Goal: Task Accomplishment & Management: Manage account settings

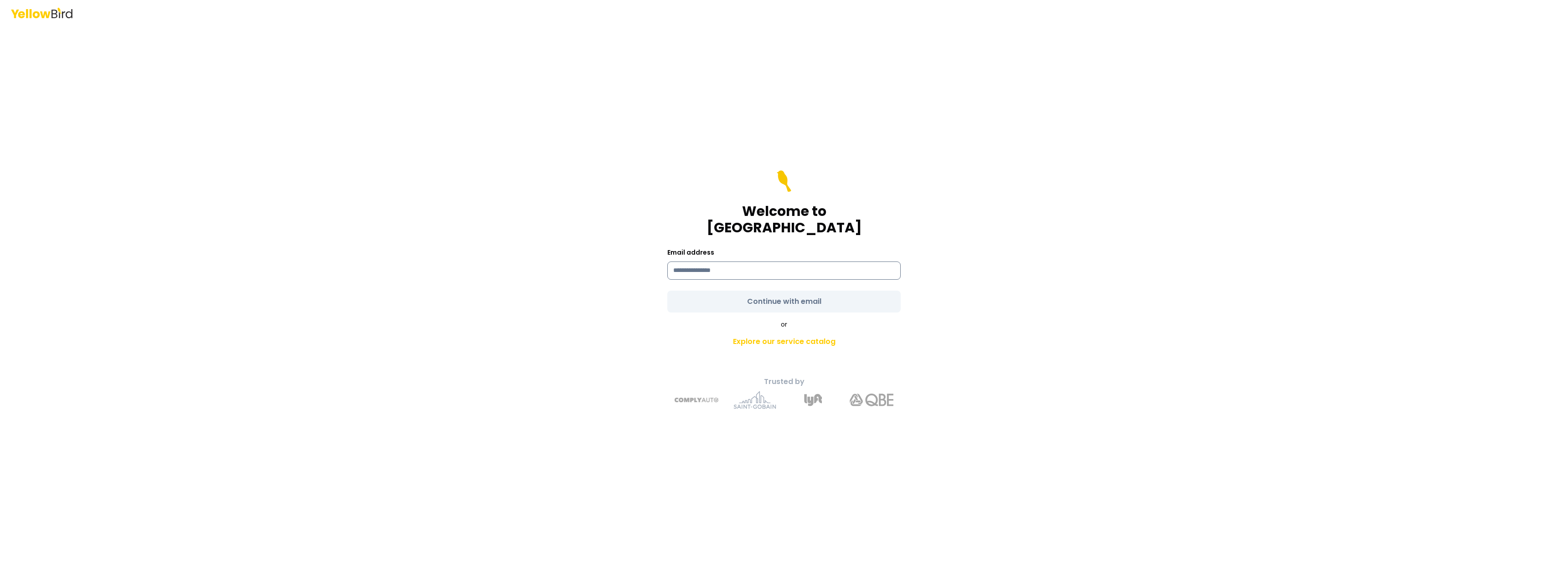
click at [821, 267] on input at bounding box center [783, 271] width 233 height 18
type input "**********"
click at [788, 295] on form "**********" at bounding box center [783, 241] width 233 height 142
click at [805, 291] on button "Continue with email" at bounding box center [783, 302] width 233 height 22
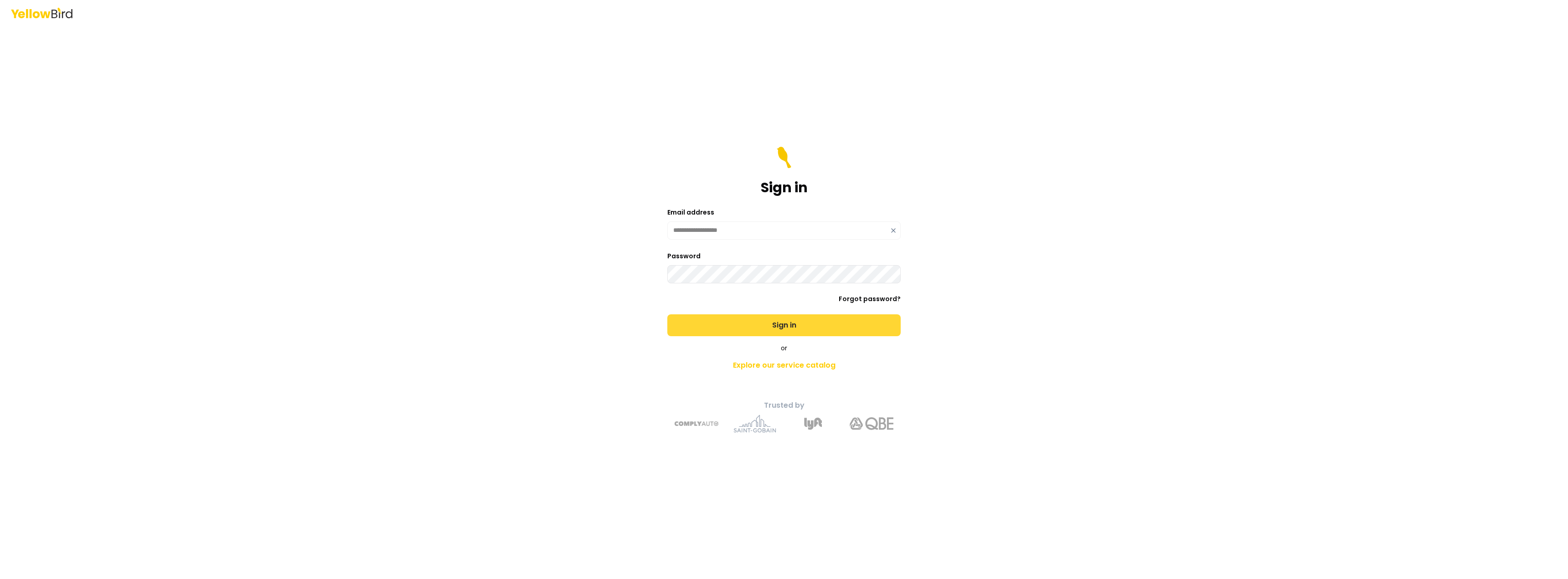
click at [843, 328] on button "Sign in" at bounding box center [783, 325] width 233 height 22
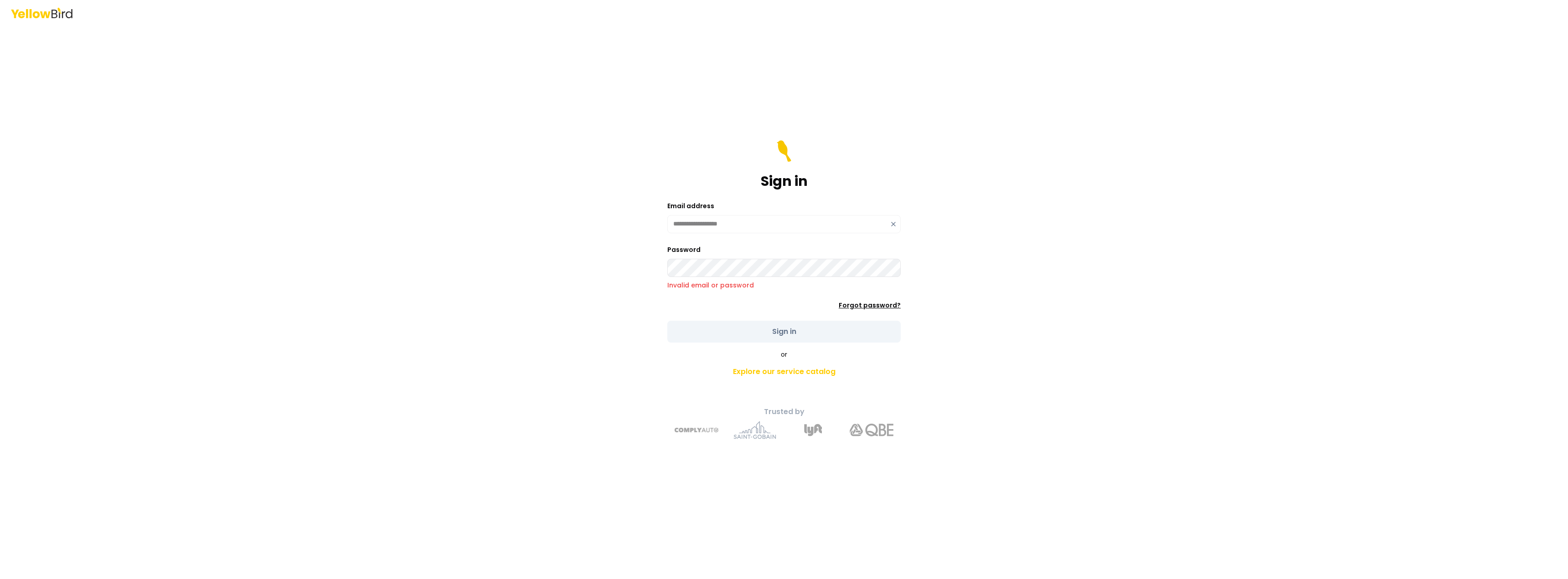
click at [884, 305] on link "Forgot password?" at bounding box center [870, 305] width 62 height 9
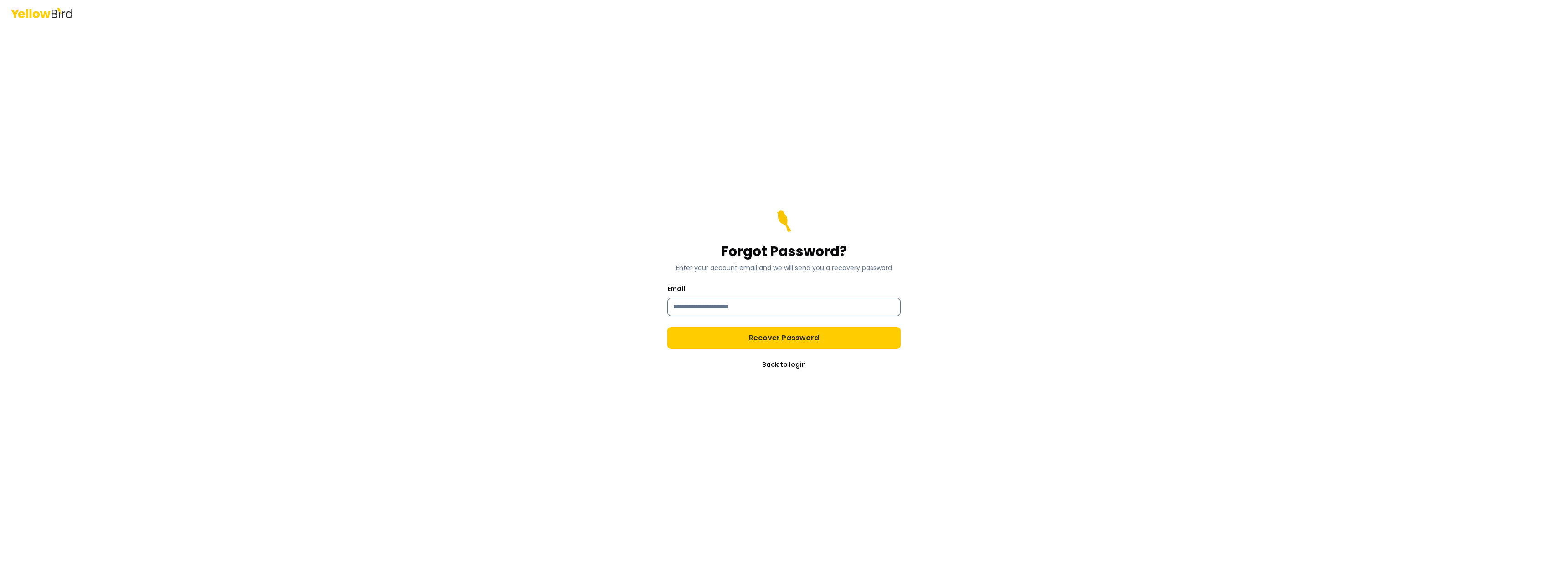
click at [828, 313] on input "Email" at bounding box center [783, 307] width 233 height 18
type input "**********"
click at [792, 340] on button "Recover Password" at bounding box center [783, 338] width 233 height 22
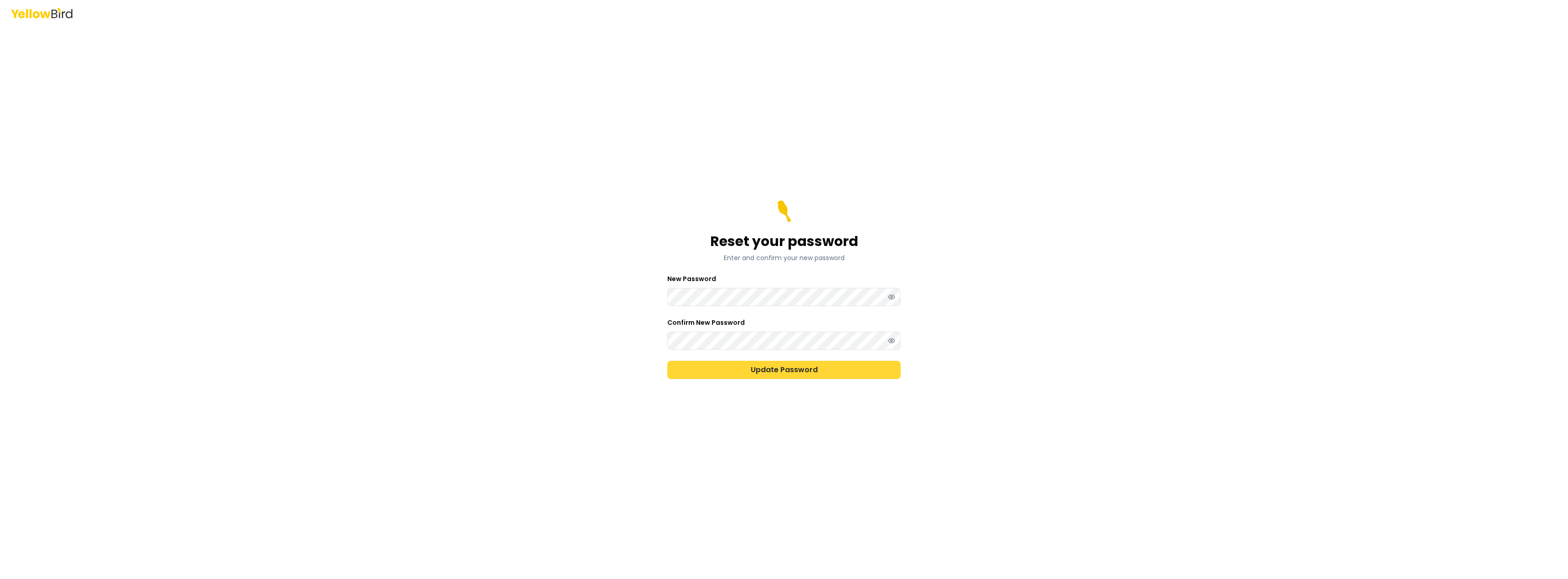
click at [893, 366] on button "Update Password" at bounding box center [783, 370] width 233 height 18
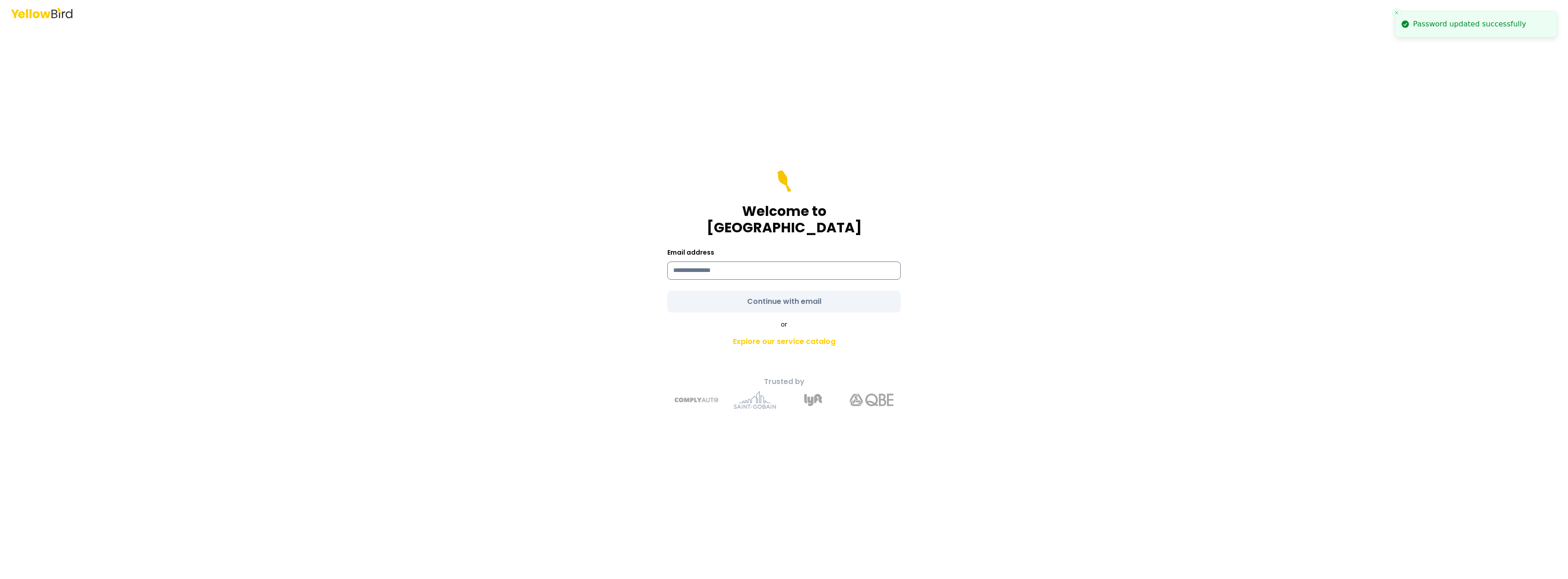
click at [781, 262] on input at bounding box center [783, 271] width 233 height 18
type input "**********"
click at [776, 291] on form "**********" at bounding box center [783, 241] width 233 height 142
click at [776, 291] on button "Continue with email" at bounding box center [783, 302] width 233 height 22
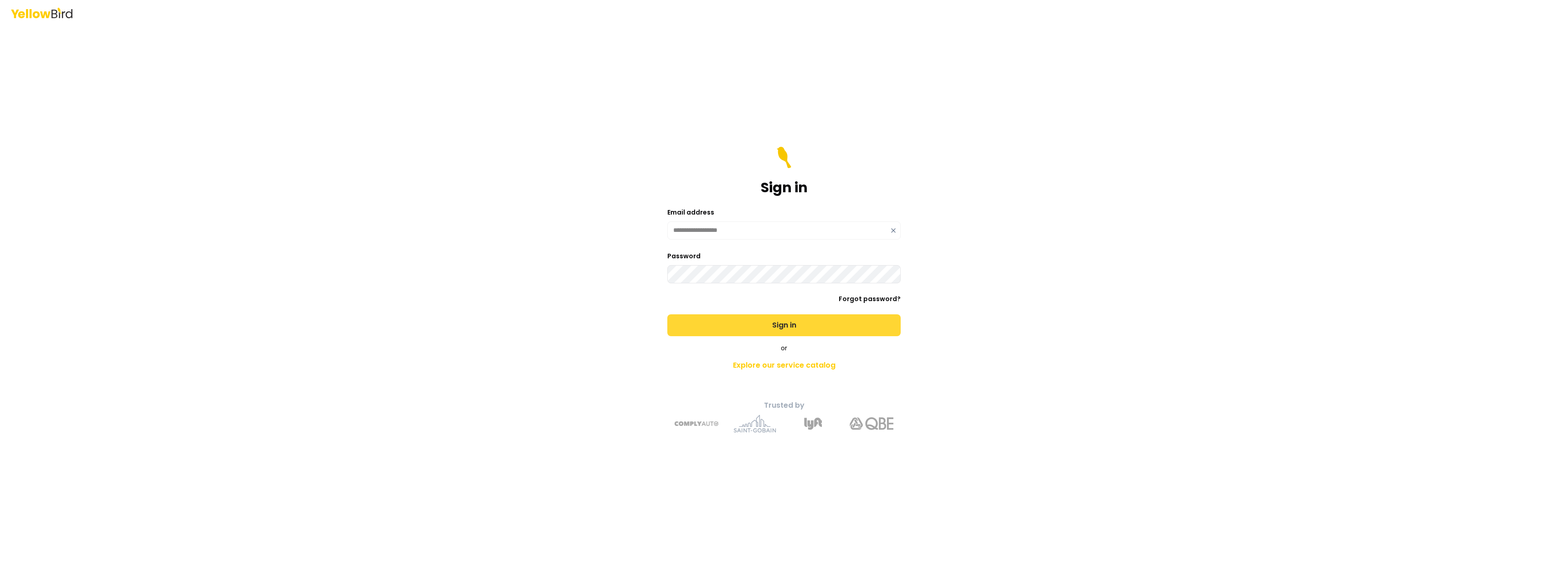
click at [770, 332] on button "Sign in" at bounding box center [783, 325] width 233 height 22
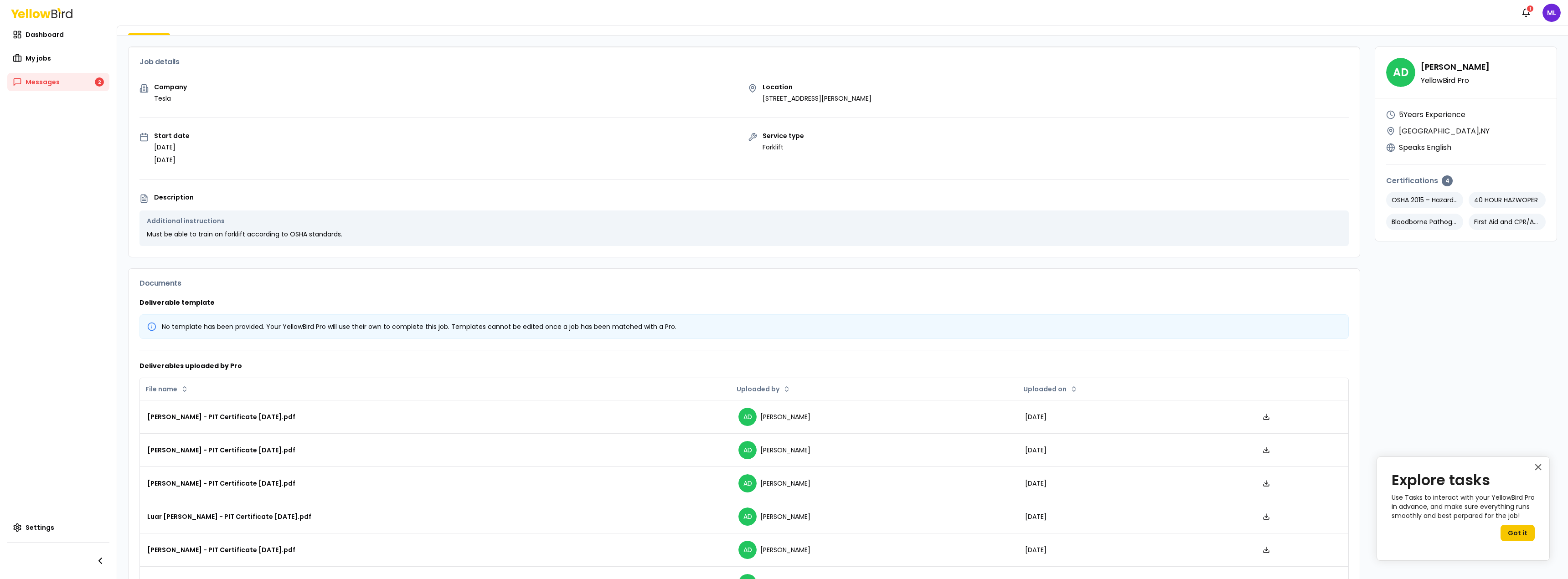
scroll to position [89, 0]
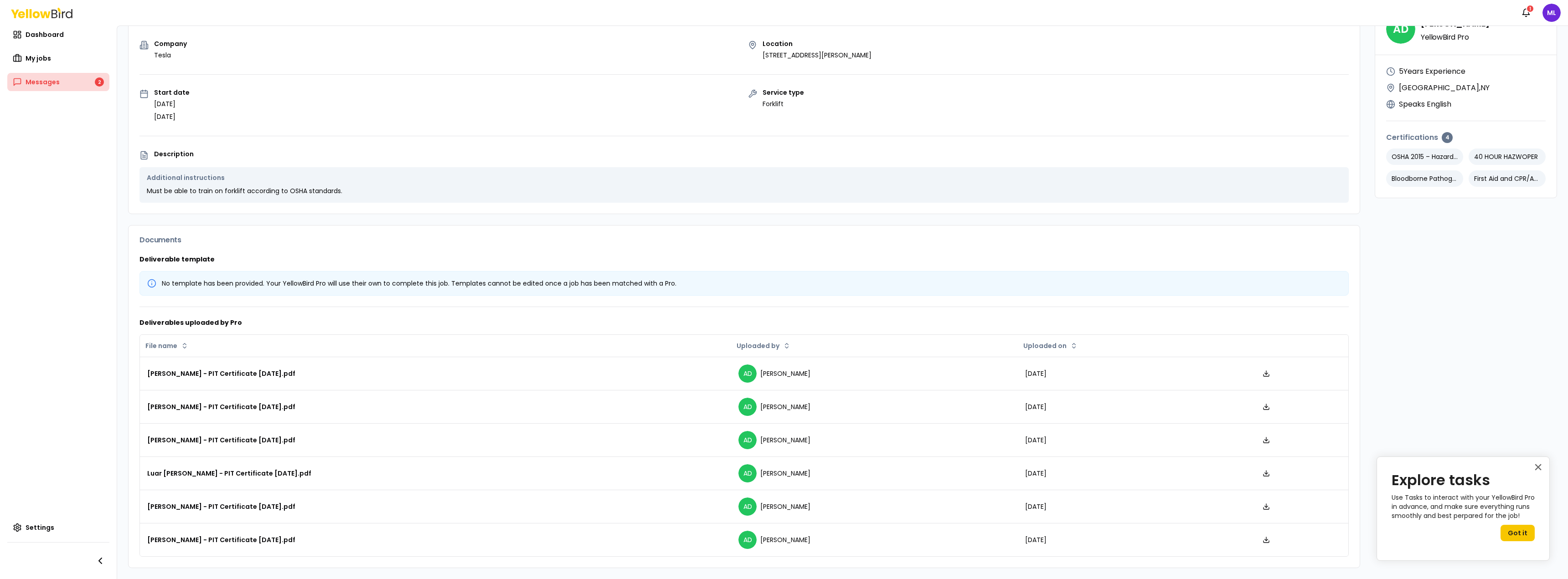
click at [73, 81] on link "Messages 2" at bounding box center [58, 82] width 102 height 18
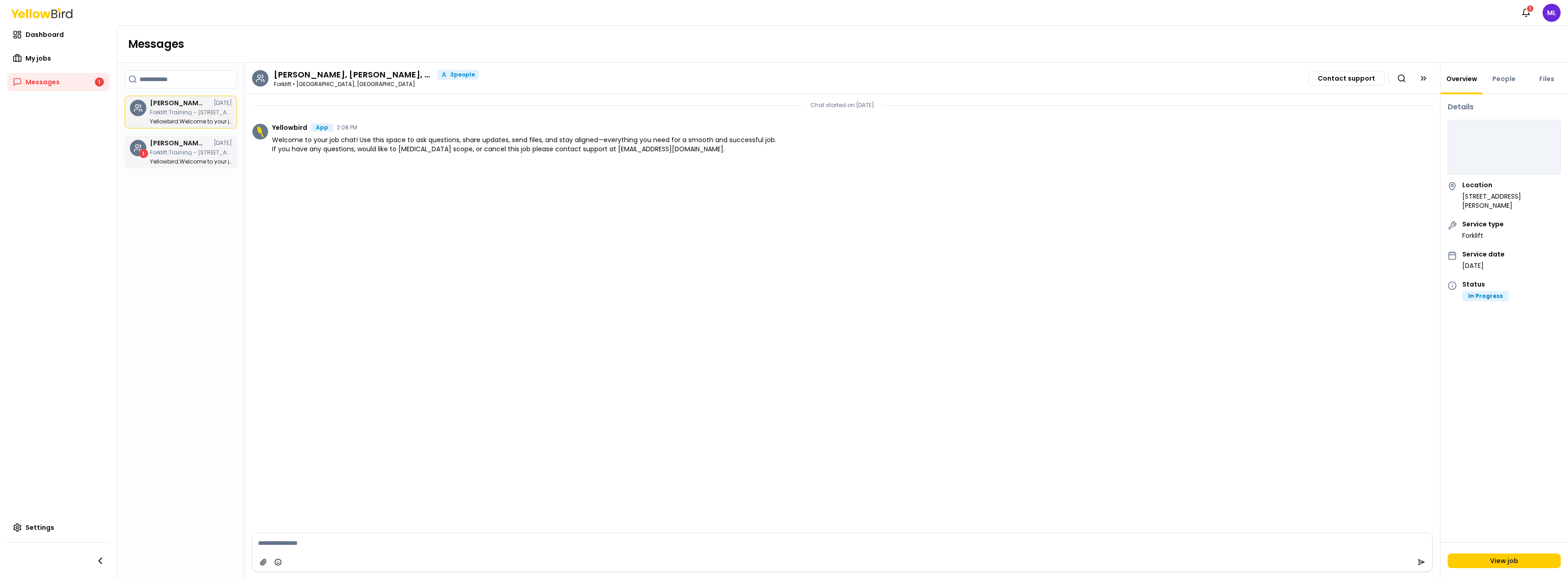
click at [162, 145] on h3 "[PERSON_NAME], [PERSON_NAME], [PERSON_NAME]" at bounding box center [177, 143] width 55 height 6
click at [55, 54] on link "My jobs" at bounding box center [58, 58] width 102 height 18
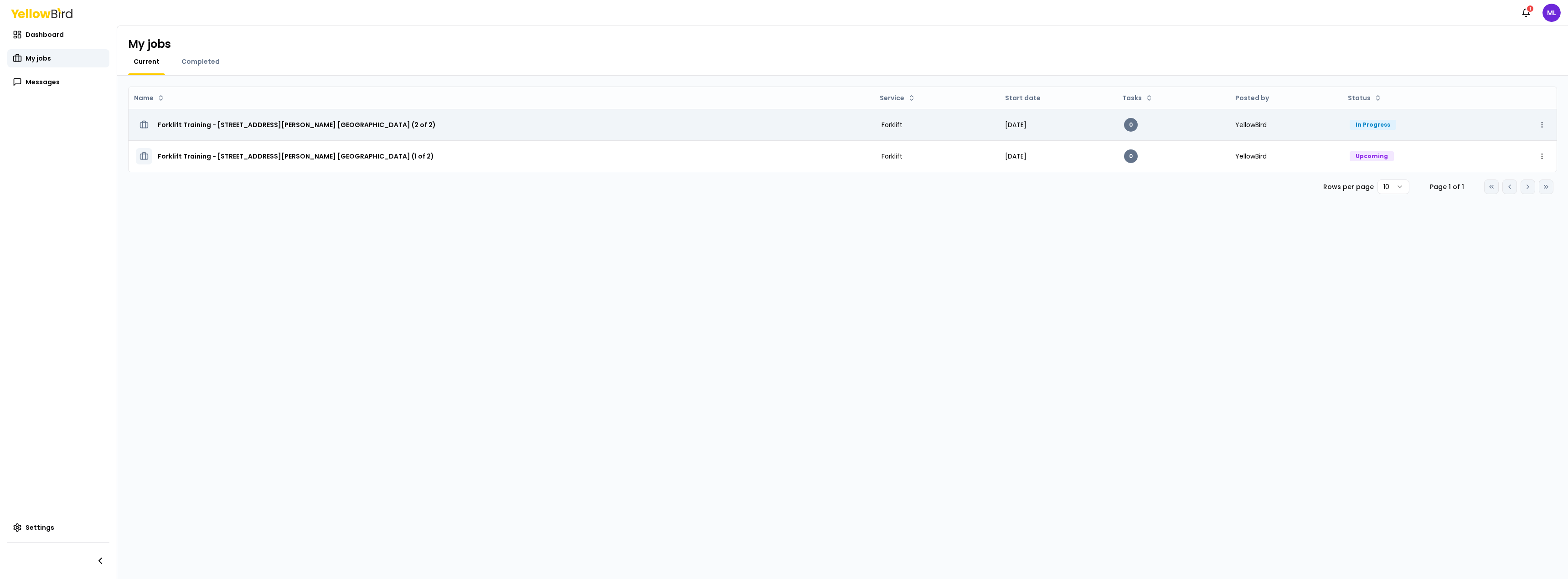
click at [1542, 126] on html "Notifications 1 ML Dashboard My jobs Messages Settings My jobs Current Complete…" at bounding box center [784, 290] width 1568 height 579
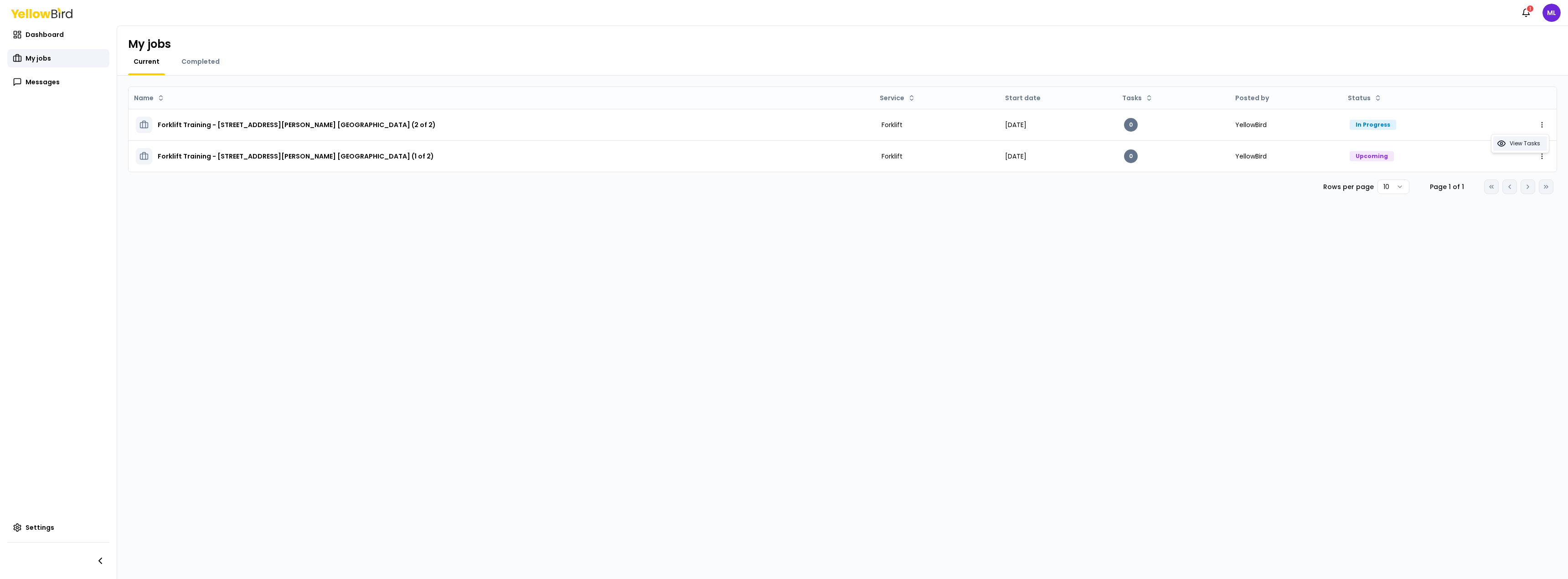
click at [1529, 144] on span "View Tasks" at bounding box center [1525, 144] width 30 height 7
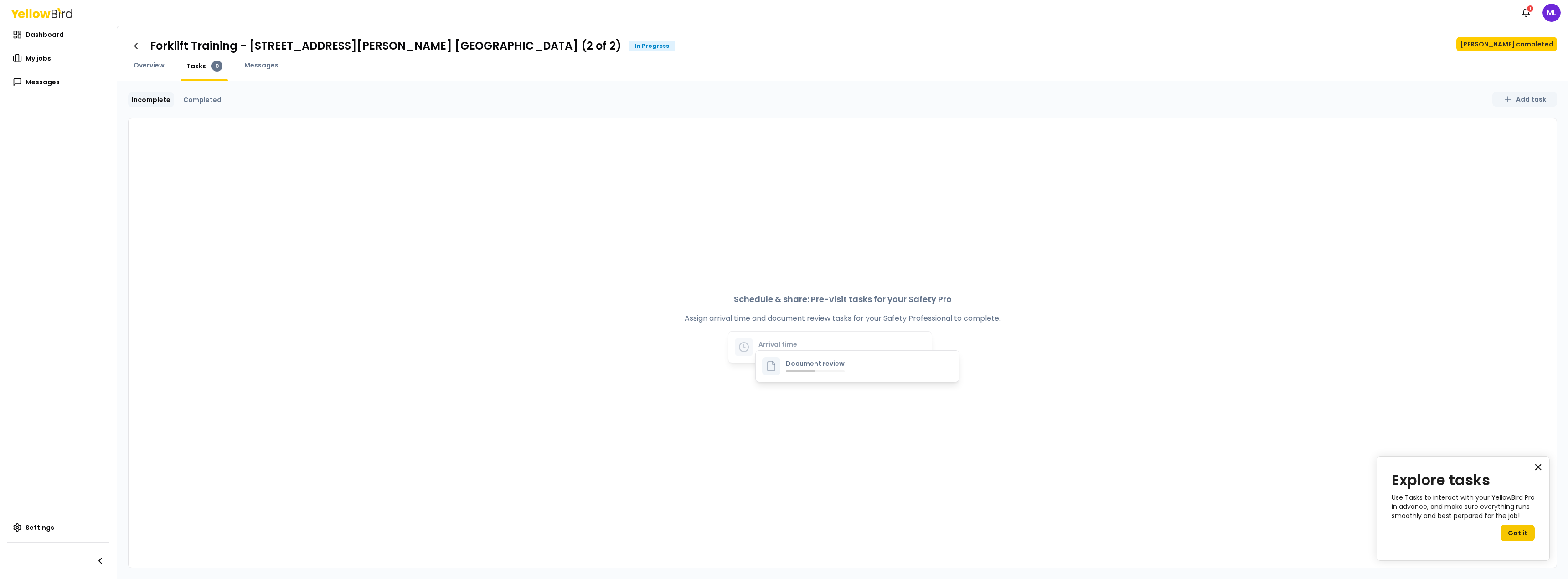
click at [1534, 460] on button "×" at bounding box center [1538, 467] width 9 height 15
click at [793, 360] on p "Document review" at bounding box center [815, 363] width 59 height 6
click at [757, 335] on div "Arrival time" at bounding box center [830, 347] width 203 height 31
click at [206, 102] on link "Completed" at bounding box center [202, 100] width 46 height 15
click at [157, 103] on link "Incomplete" at bounding box center [151, 100] width 46 height 15
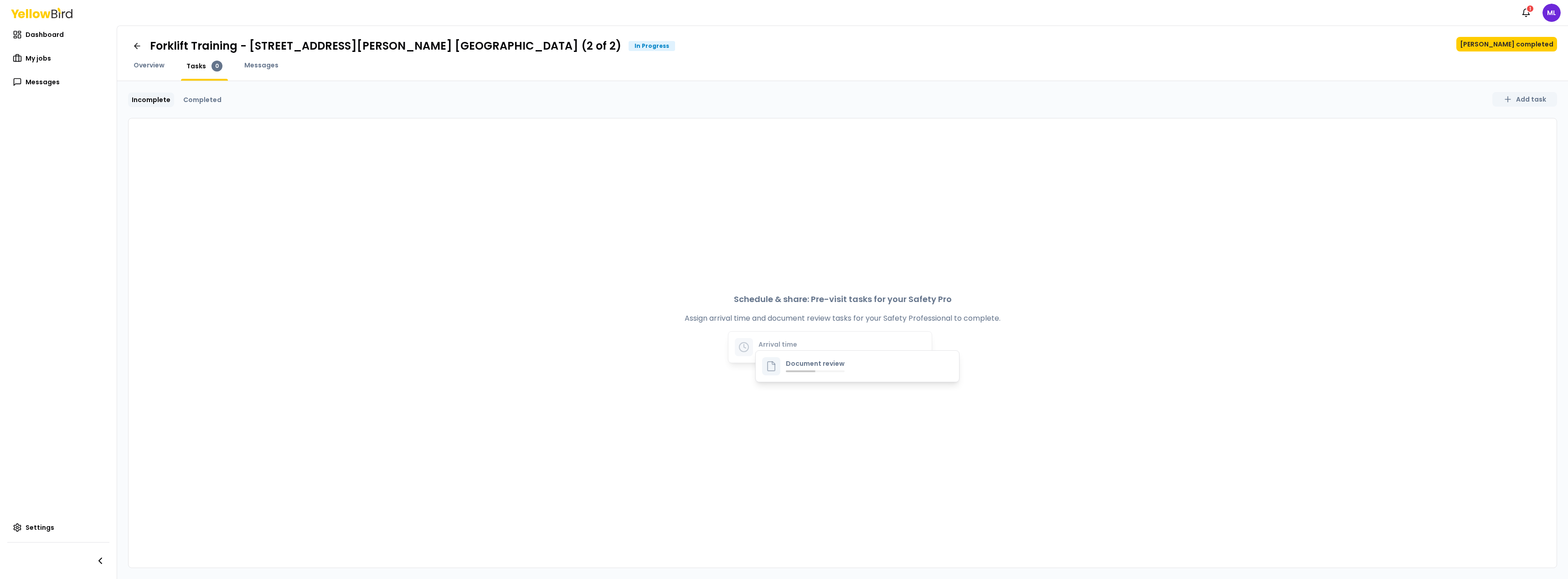
click at [153, 70] on div "Overview" at bounding box center [149, 71] width 42 height 20
click at [153, 64] on span "Overview" at bounding box center [149, 65] width 31 height 9
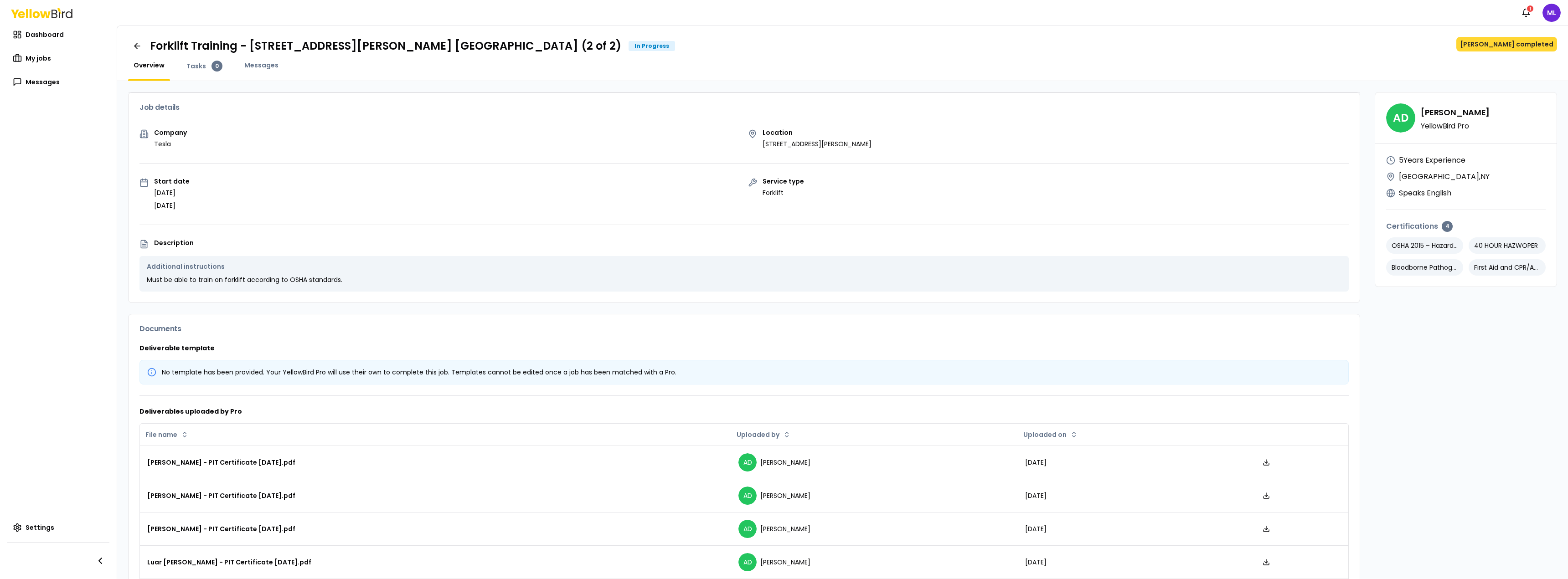
click at [1494, 47] on button "[PERSON_NAME] completed" at bounding box center [1507, 44] width 100 height 15
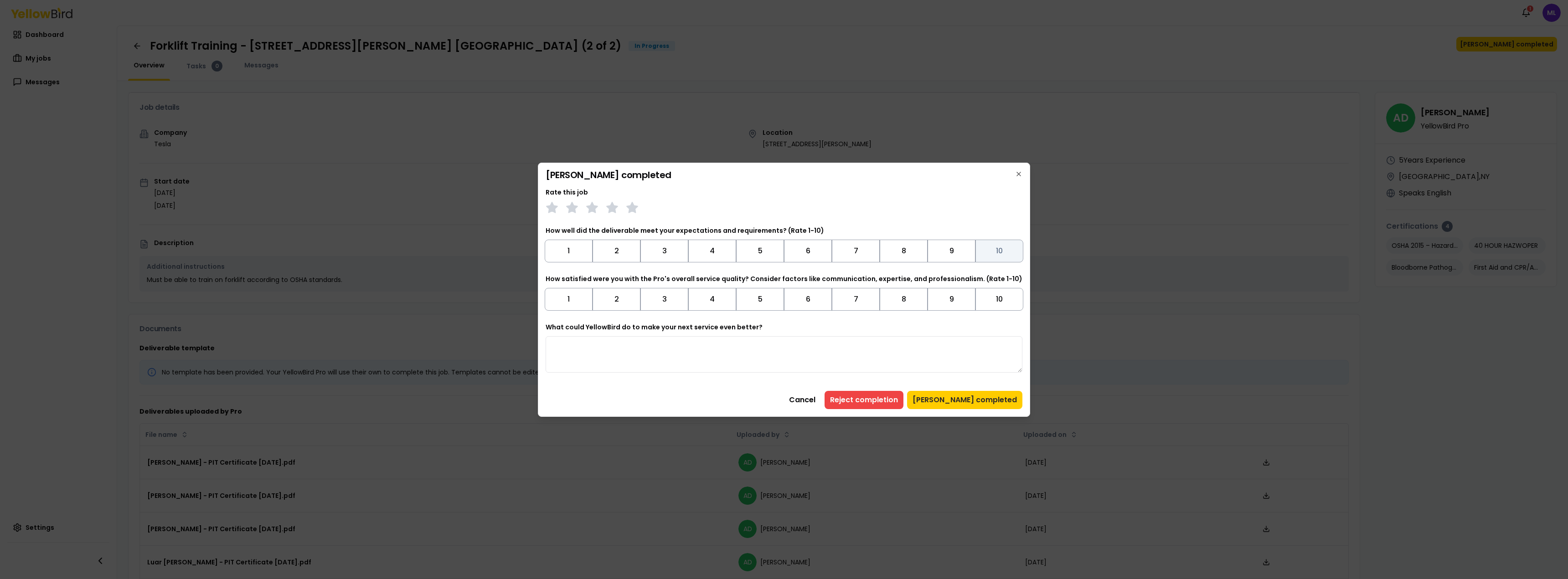
click at [992, 249] on button "10" at bounding box center [999, 251] width 48 height 23
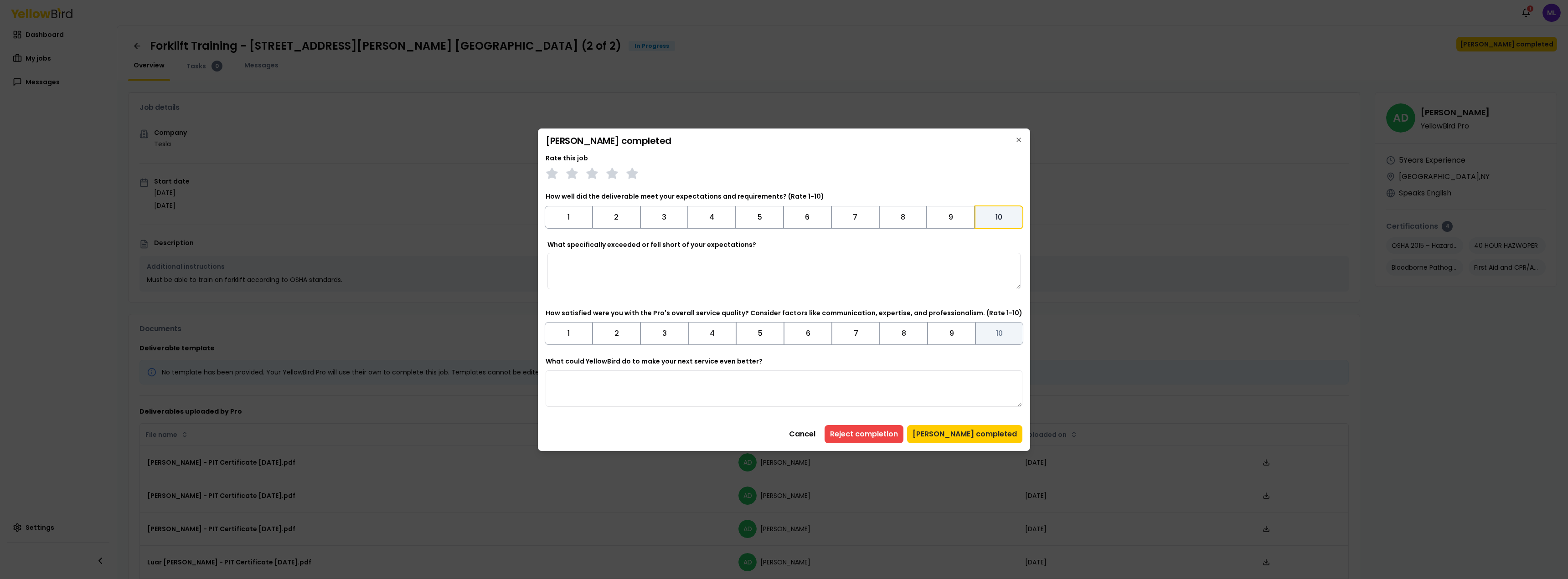
click at [995, 331] on button "10" at bounding box center [999, 333] width 48 height 23
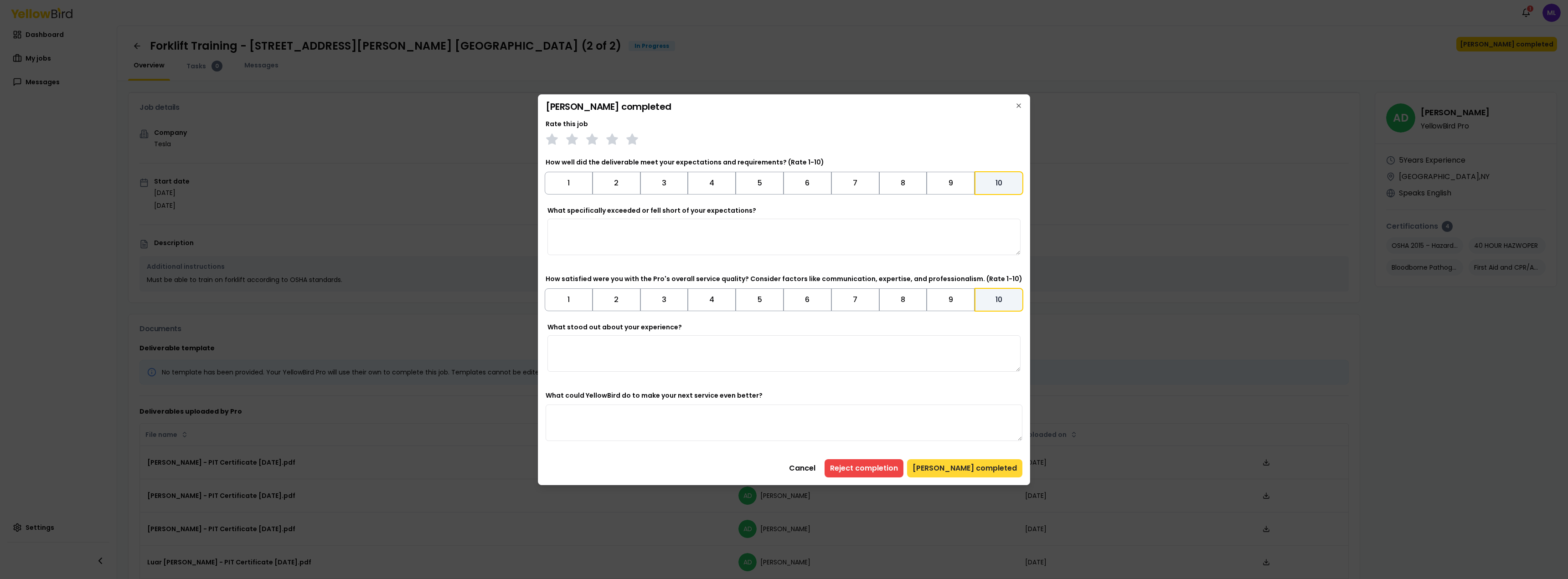
click at [956, 472] on button "[PERSON_NAME] completed" at bounding box center [964, 468] width 115 height 18
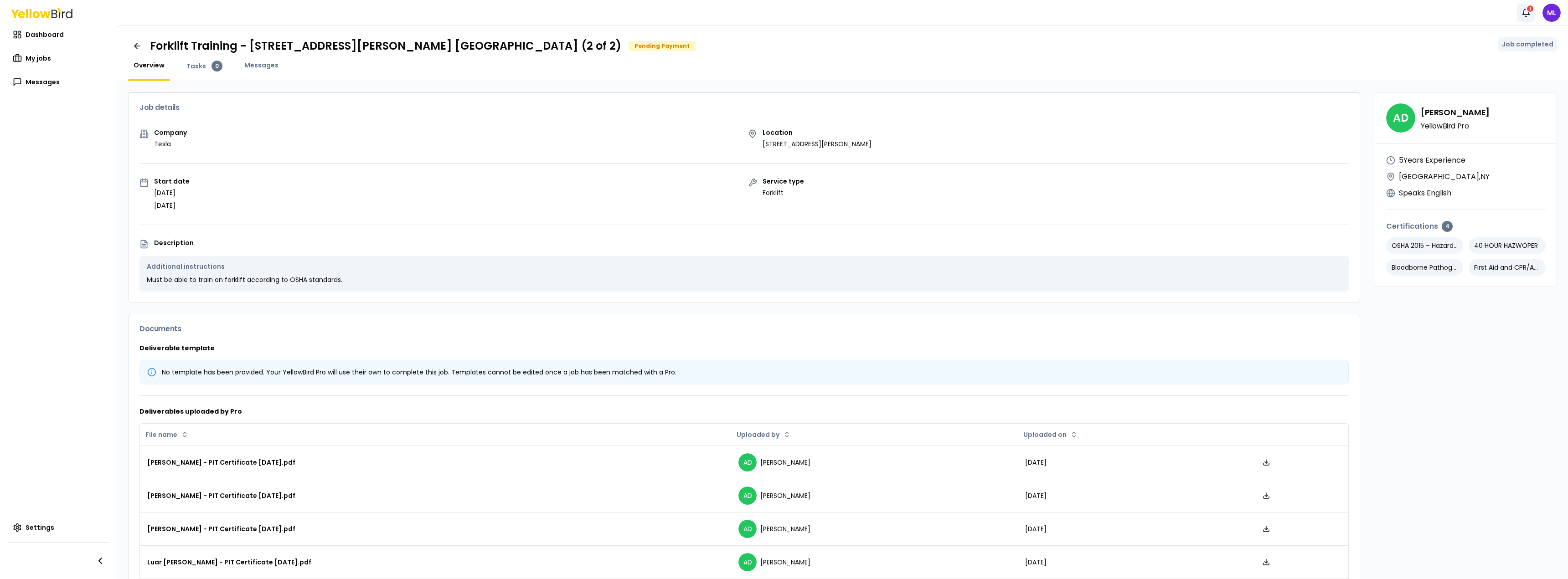
click at [1517, 10] on button "Notifications 1" at bounding box center [1526, 13] width 18 height 18
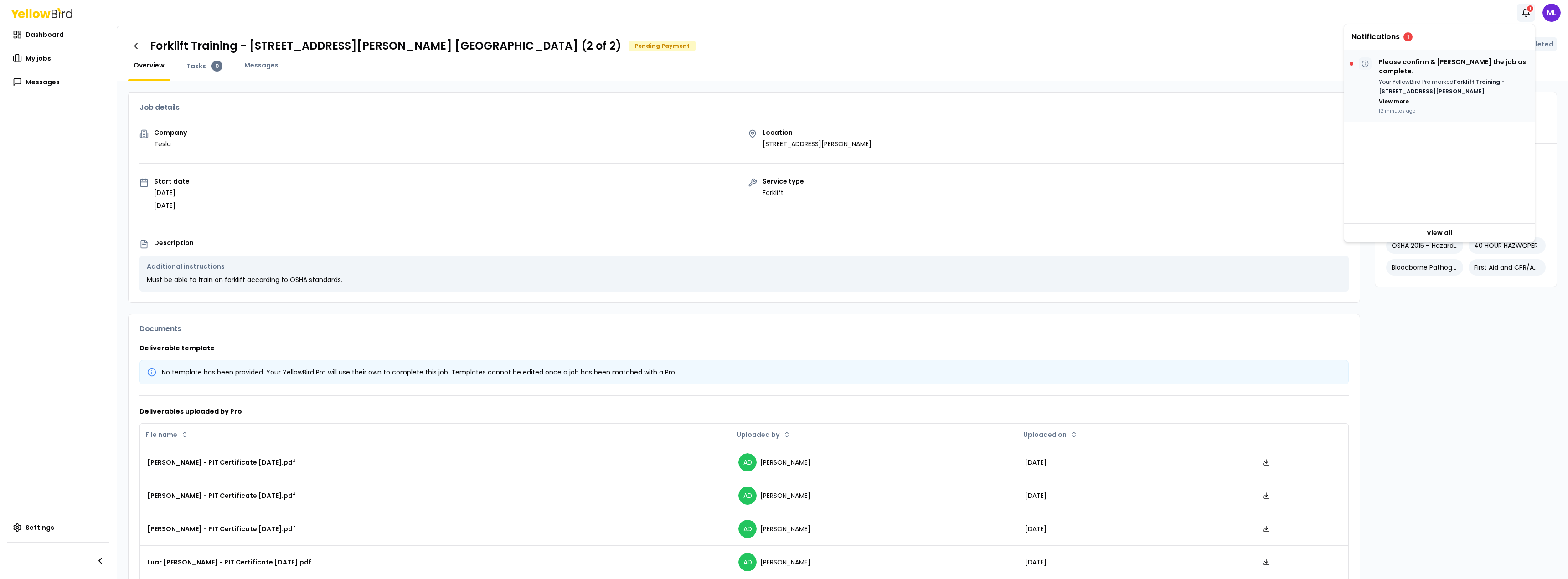
click at [1433, 86] on p "Your YellowBird Pro marked Forklift Training - [STREET_ADDRESS][PERSON_NAME] [G…" at bounding box center [1453, 86] width 149 height 19
click at [1434, 231] on link "View all" at bounding box center [1439, 233] width 191 height 18
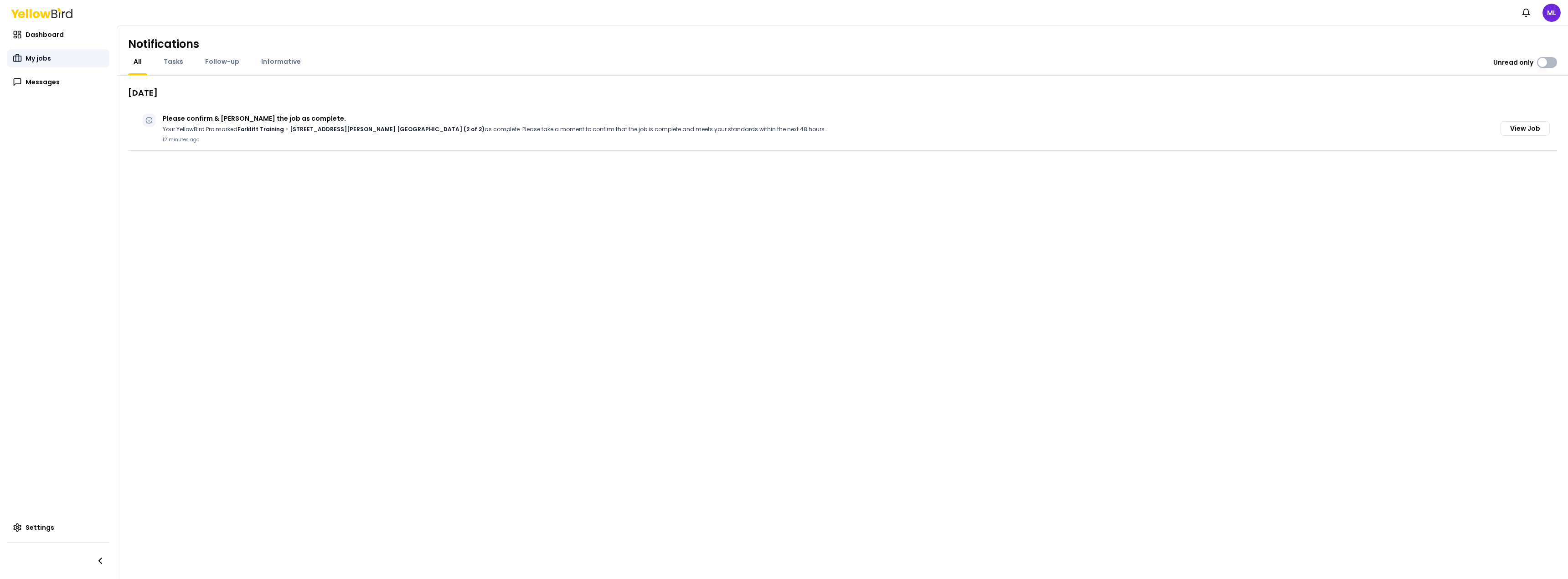
click at [38, 52] on link "My jobs" at bounding box center [58, 58] width 102 height 18
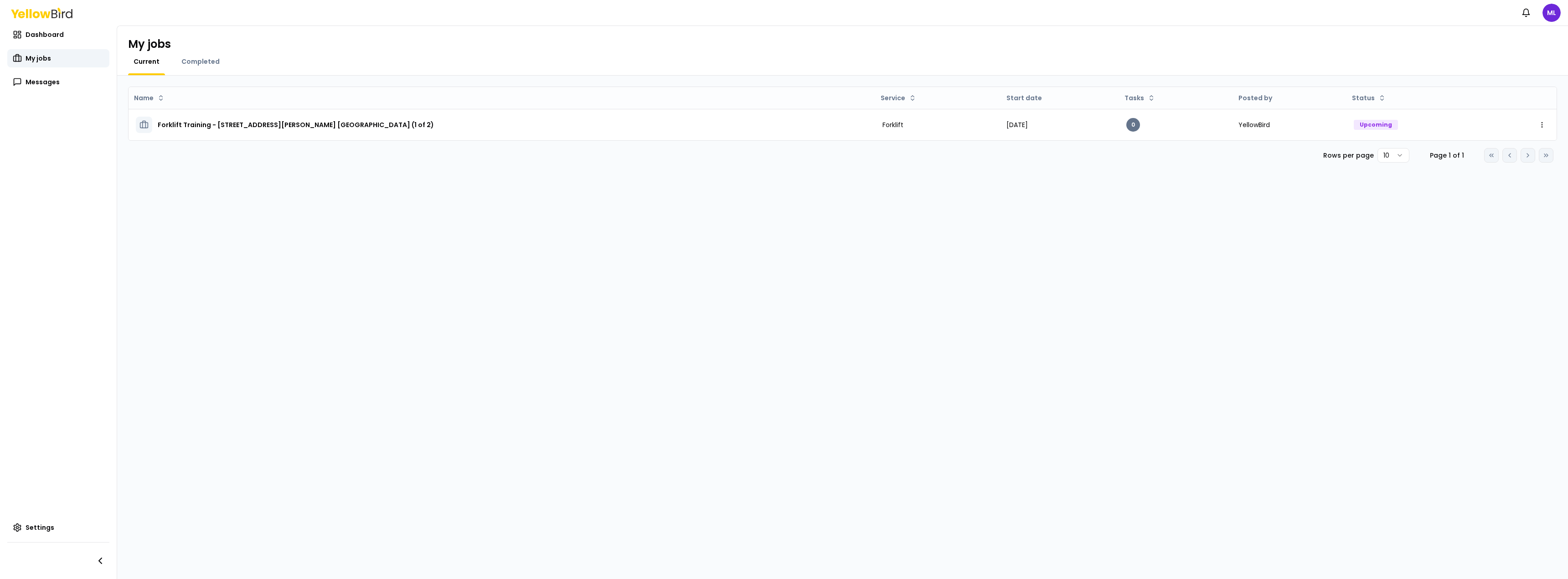
click at [202, 57] on div "My jobs Current Completed" at bounding box center [842, 51] width 1451 height 50
click at [211, 61] on span "Completed" at bounding box center [200, 61] width 38 height 9
click at [144, 64] on span "Current" at bounding box center [146, 61] width 26 height 9
click at [567, 311] on div "Name Service Start date Tasks Posted by Status Forklift Training - [STREET_ADDR…" at bounding box center [842, 327] width 1451 height 503
